Goal: Transaction & Acquisition: Subscribe to service/newsletter

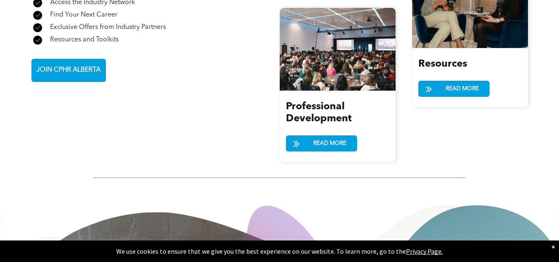
scroll to position [1058, 0]
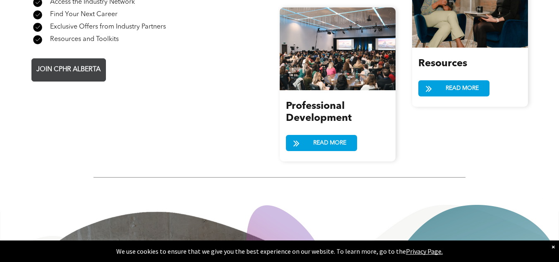
click at [72, 62] on span "JOIN CPHR ALBERTA" at bounding box center [69, 70] width 70 height 16
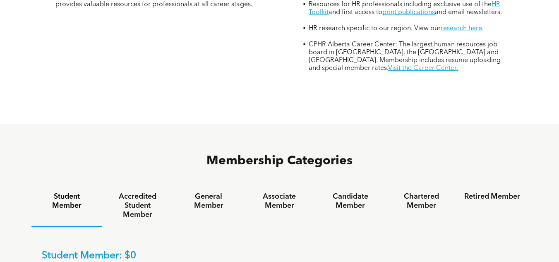
scroll to position [410, 0]
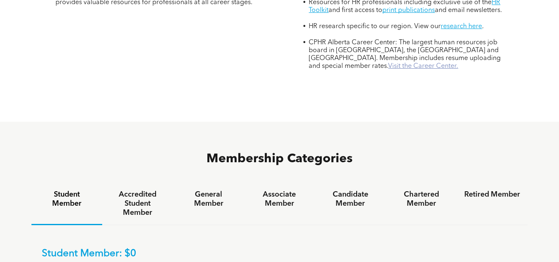
click at [388, 63] on link "Visit the Career Center." at bounding box center [423, 66] width 70 height 7
